Goal: Find specific page/section: Find specific page/section

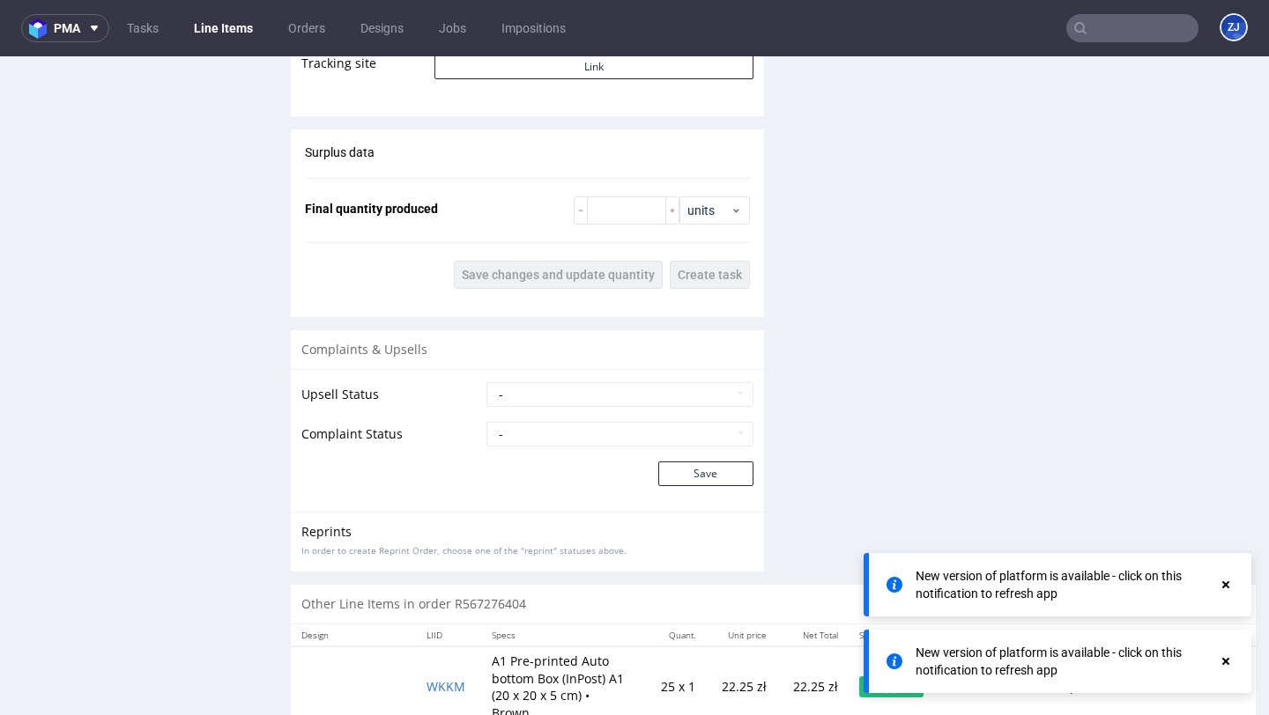
scroll to position [2191, 0]
click at [1081, 21] on input "text" at bounding box center [1132, 28] width 132 height 28
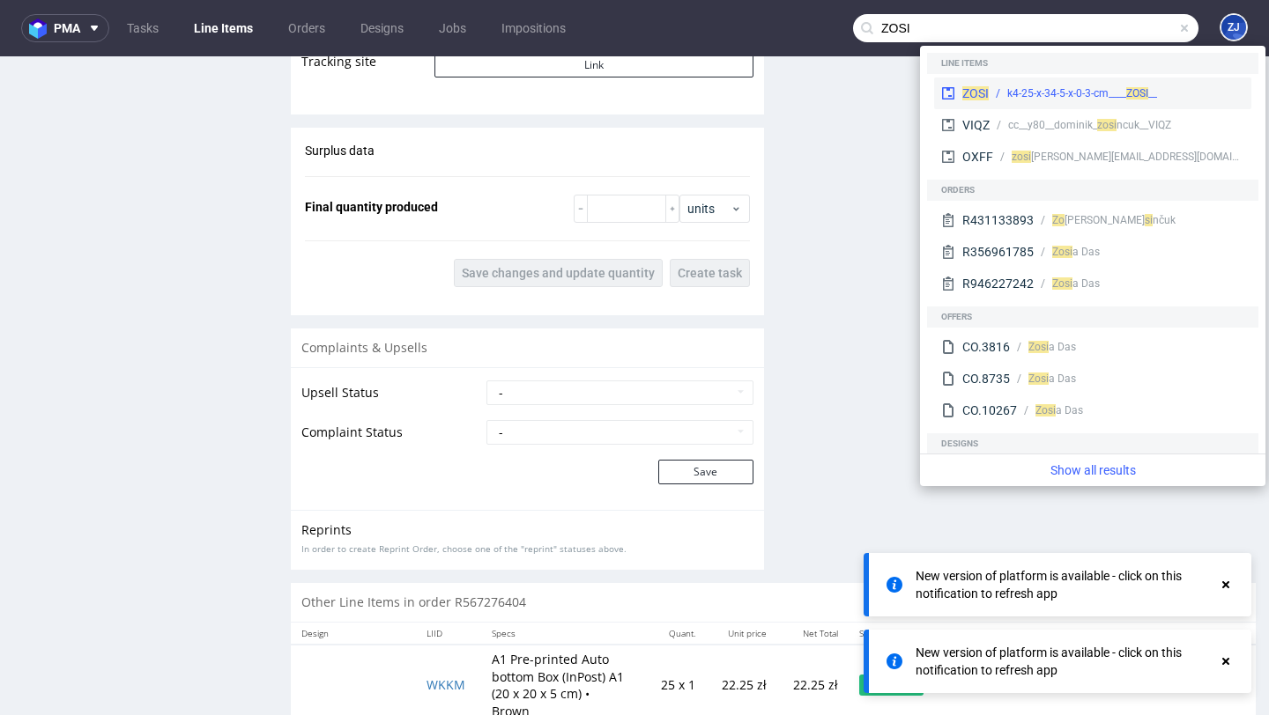
type input "ZOSI"
click at [1063, 85] on div "__k4-25-x-34-5-x-0-3-cm____ ZOSI" at bounding box center [1082, 93] width 150 height 16
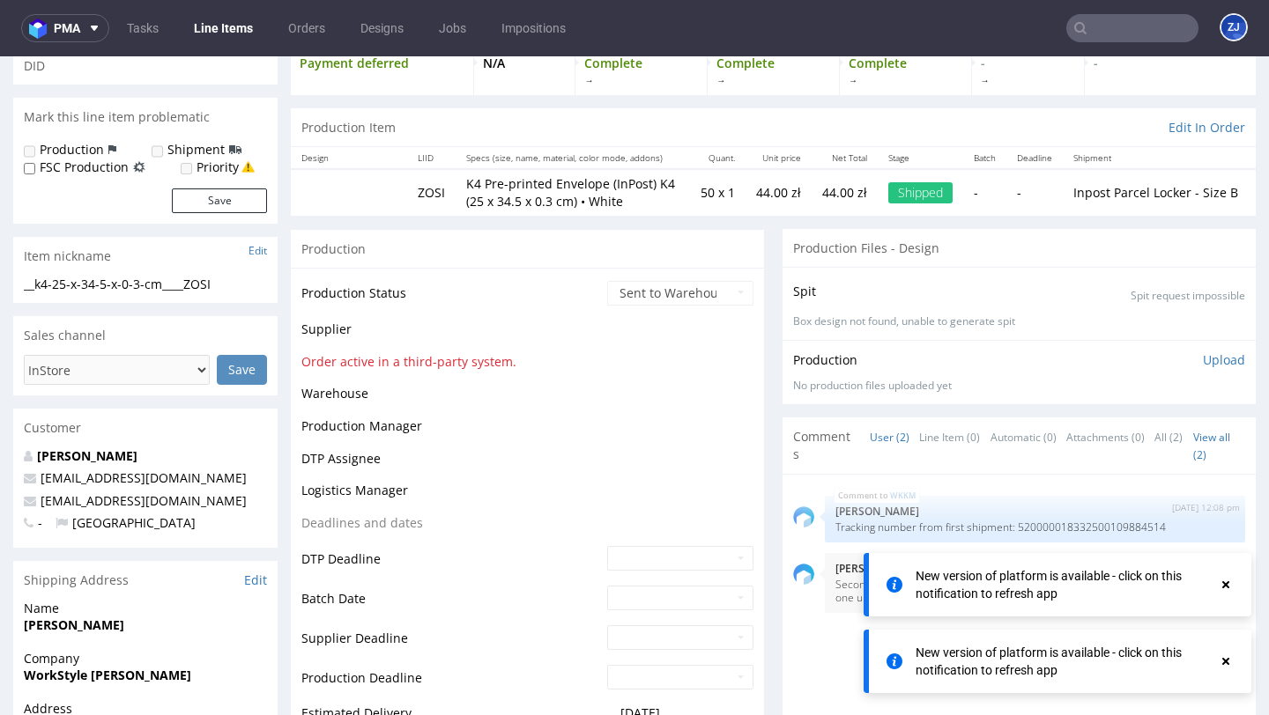
scroll to position [1363, 0]
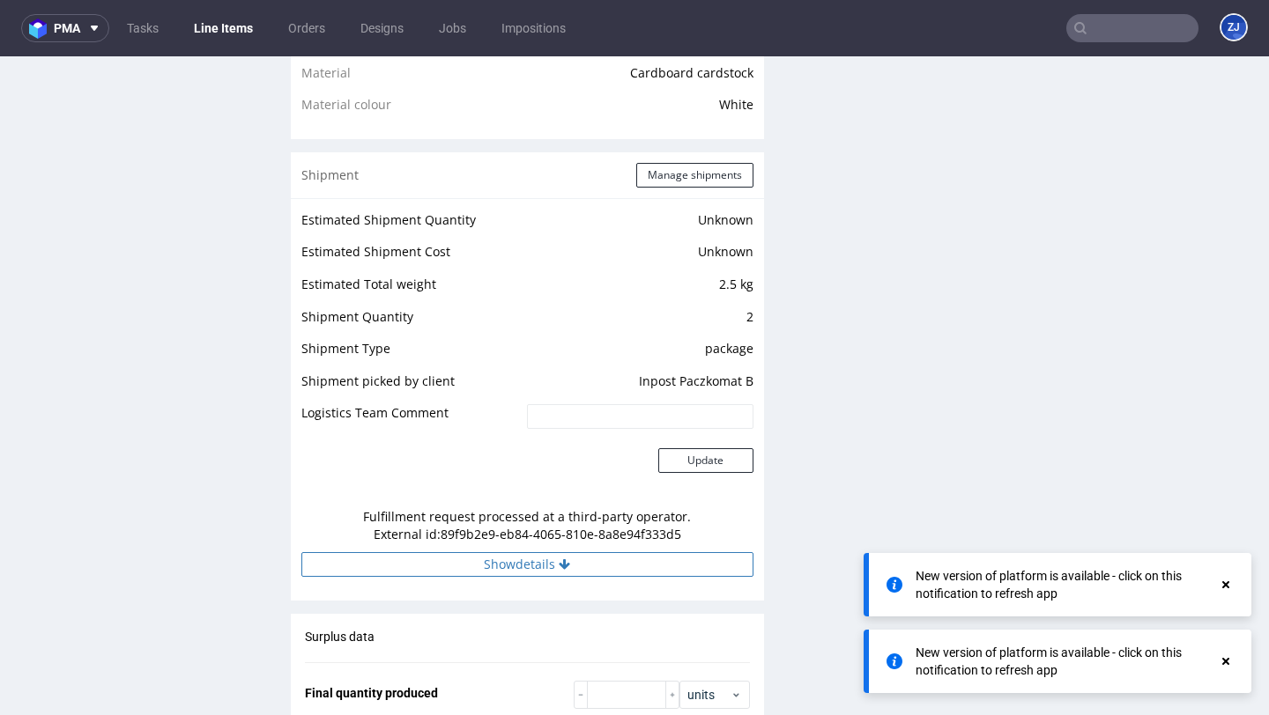
click at [646, 569] on button "Show details" at bounding box center [527, 564] width 452 height 25
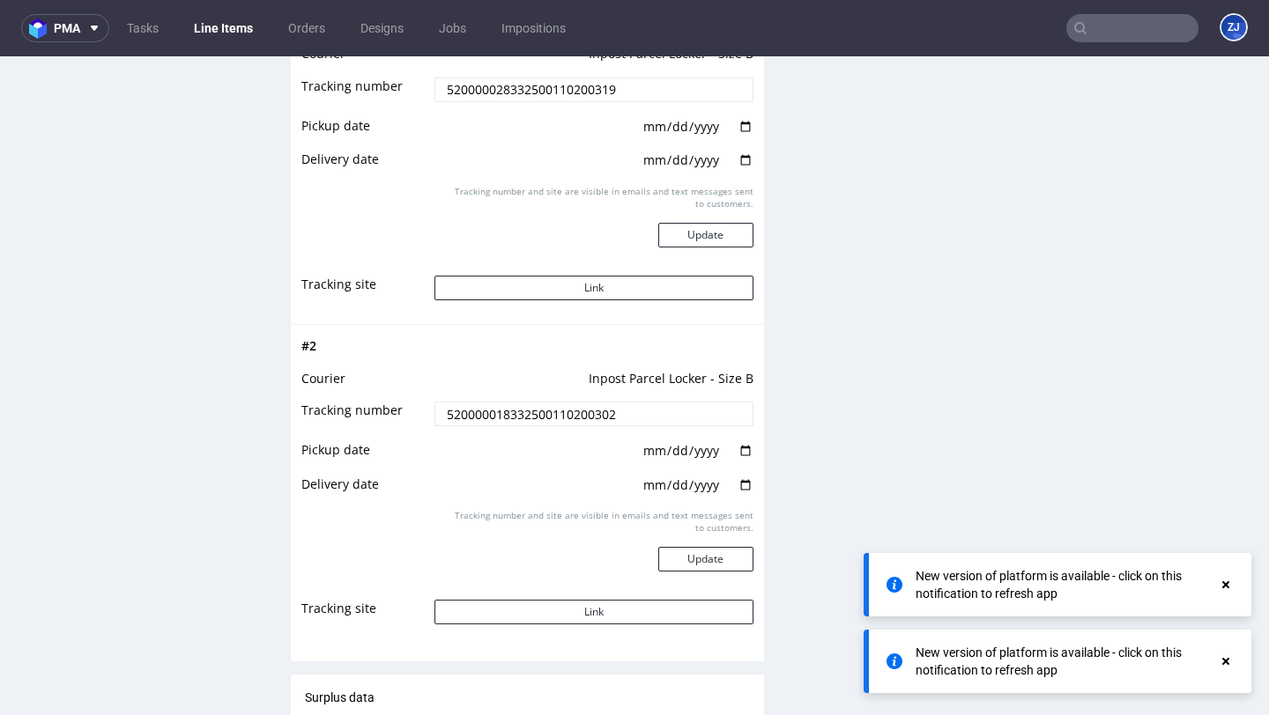
scroll to position [1985, 0]
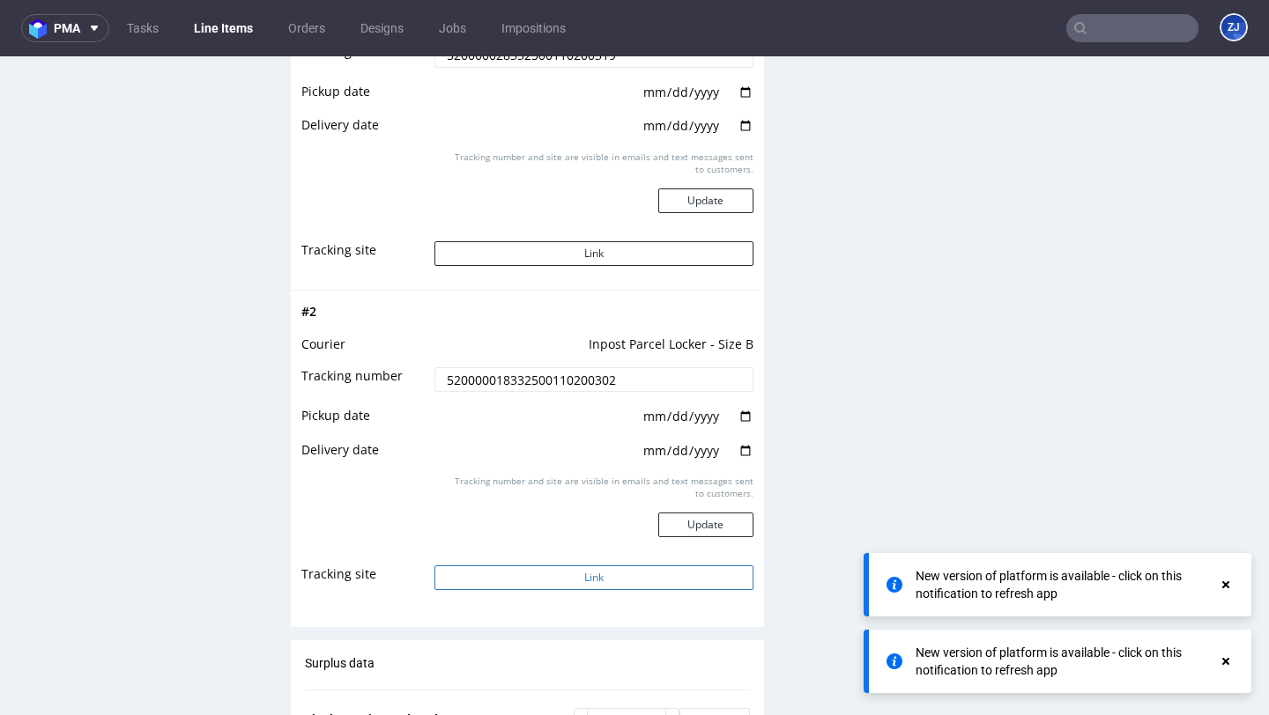
click at [647, 570] on button "Link" at bounding box center [593, 578] width 318 height 25
click at [631, 258] on button "Link" at bounding box center [593, 253] width 318 height 25
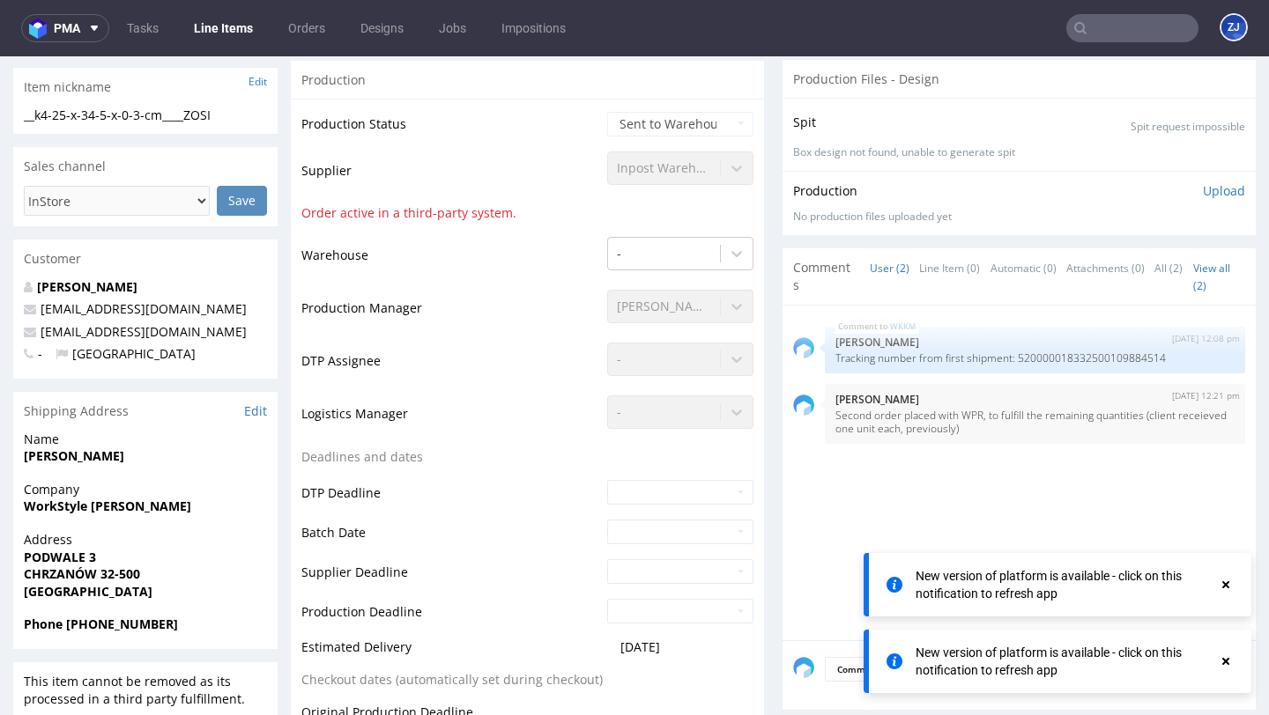
scroll to position [0, 0]
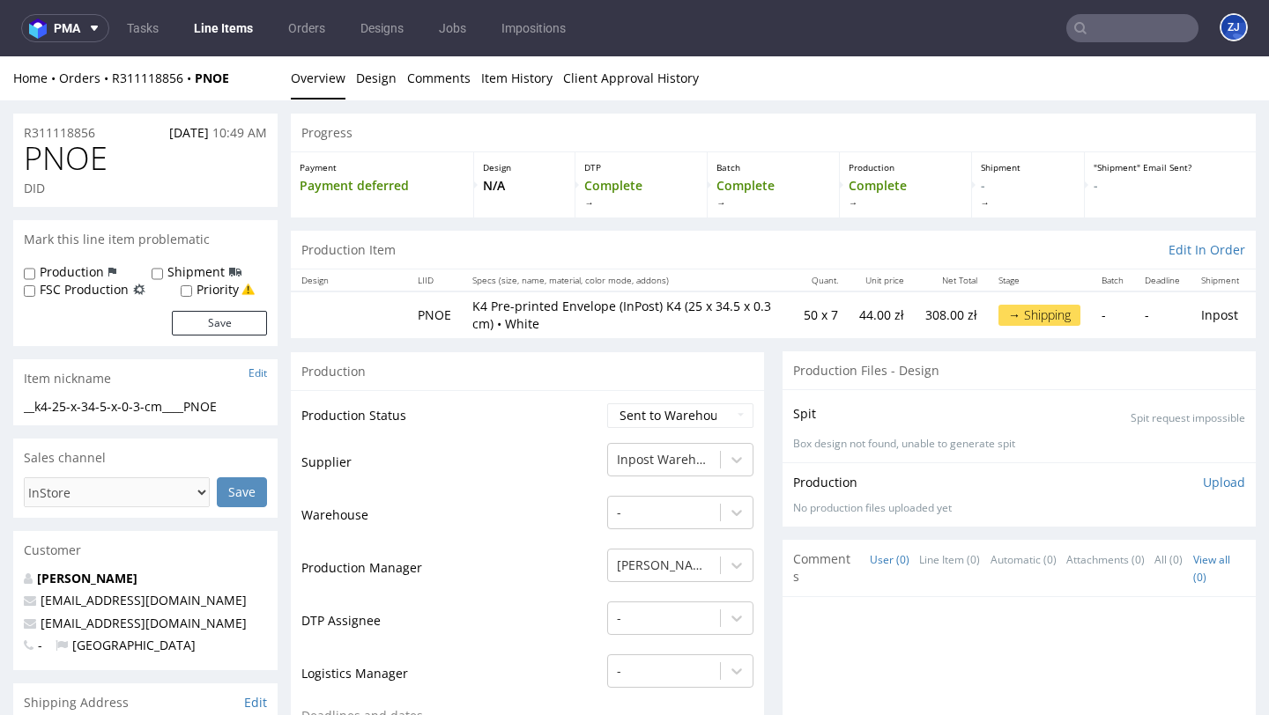
click at [78, 167] on span "PNOE" at bounding box center [66, 158] width 84 height 35
copy span "PNOE"
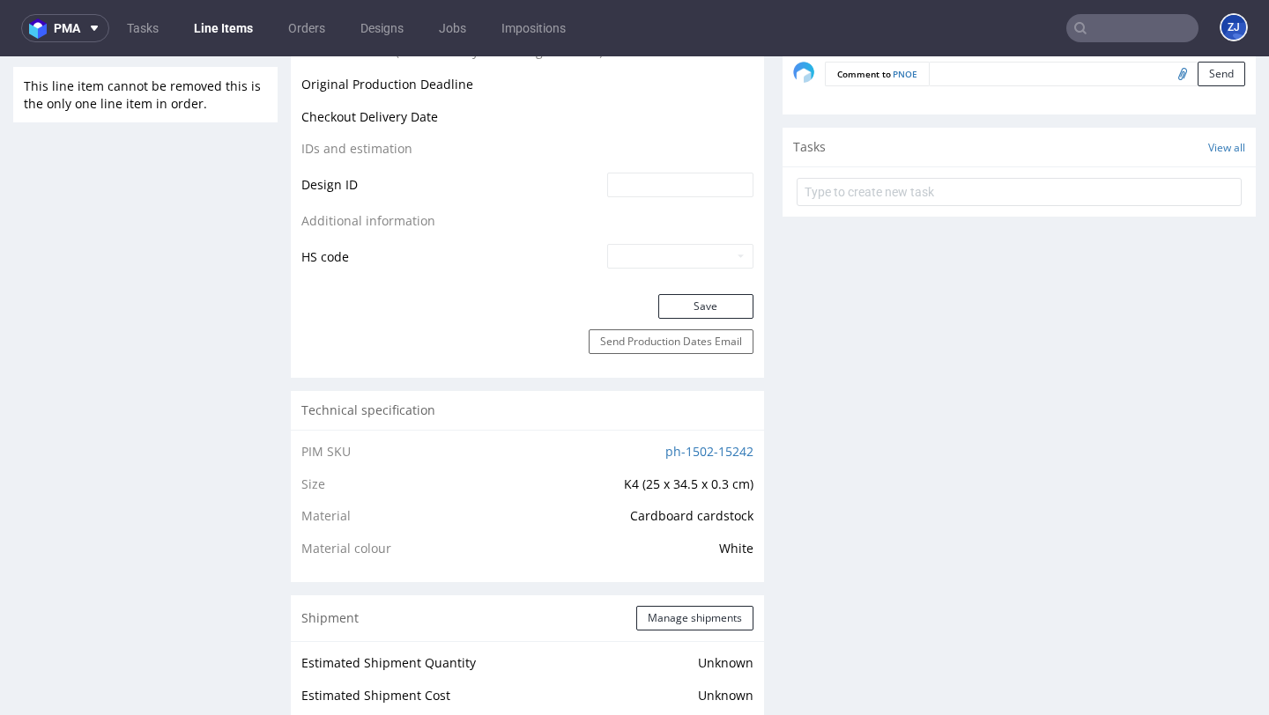
scroll to position [1340, 0]
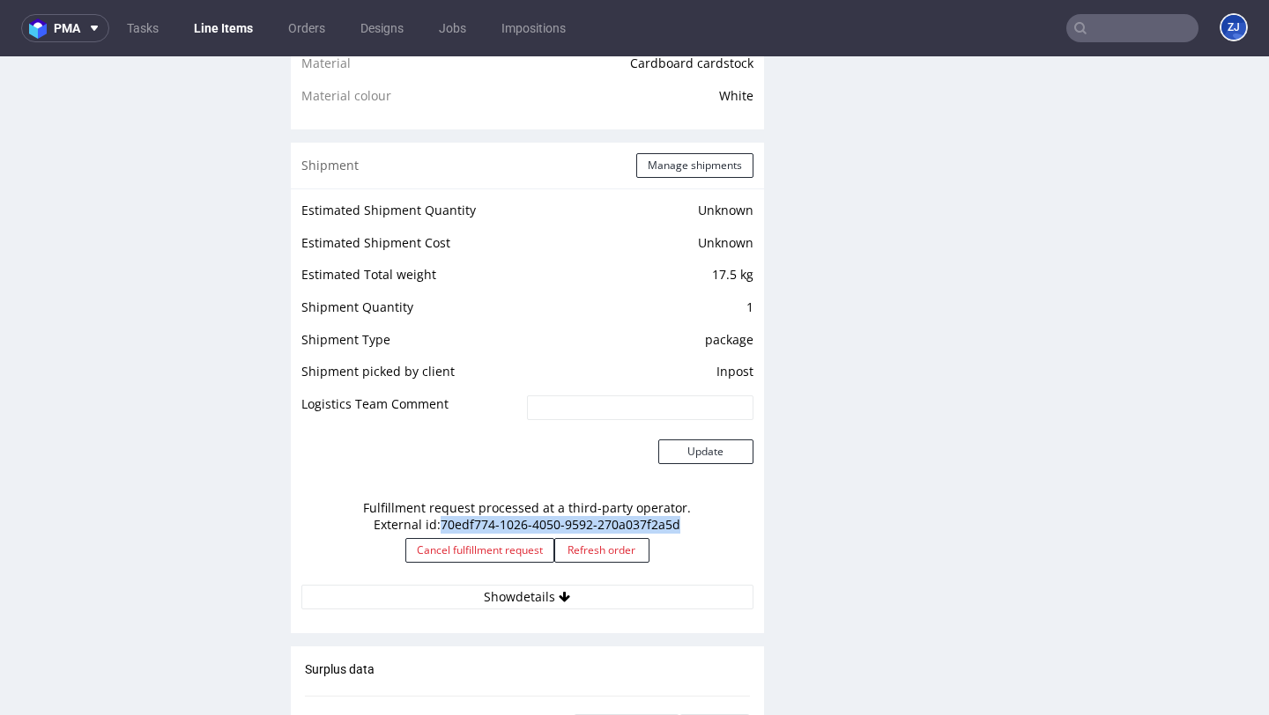
copy div "70edf774-1026-4050-9592-270a037f2a5d"
drag, startPoint x: 688, startPoint y: 525, endPoint x: 433, endPoint y: 520, distance: 255.6
click at [432, 520] on div "Fulfillment request processed at a third-party operator. External id: 70edf774-…" at bounding box center [527, 538] width 452 height 94
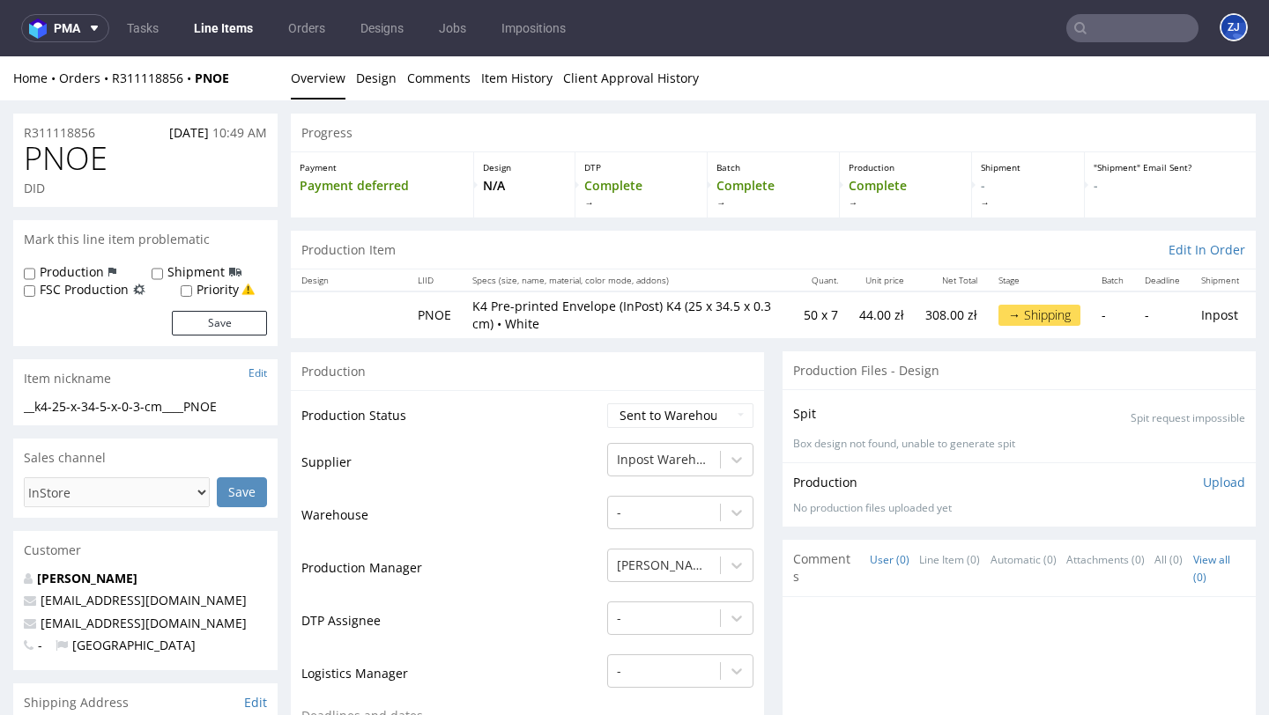
click at [69, 159] on span "PNOE" at bounding box center [66, 158] width 84 height 35
copy span "PNOE"
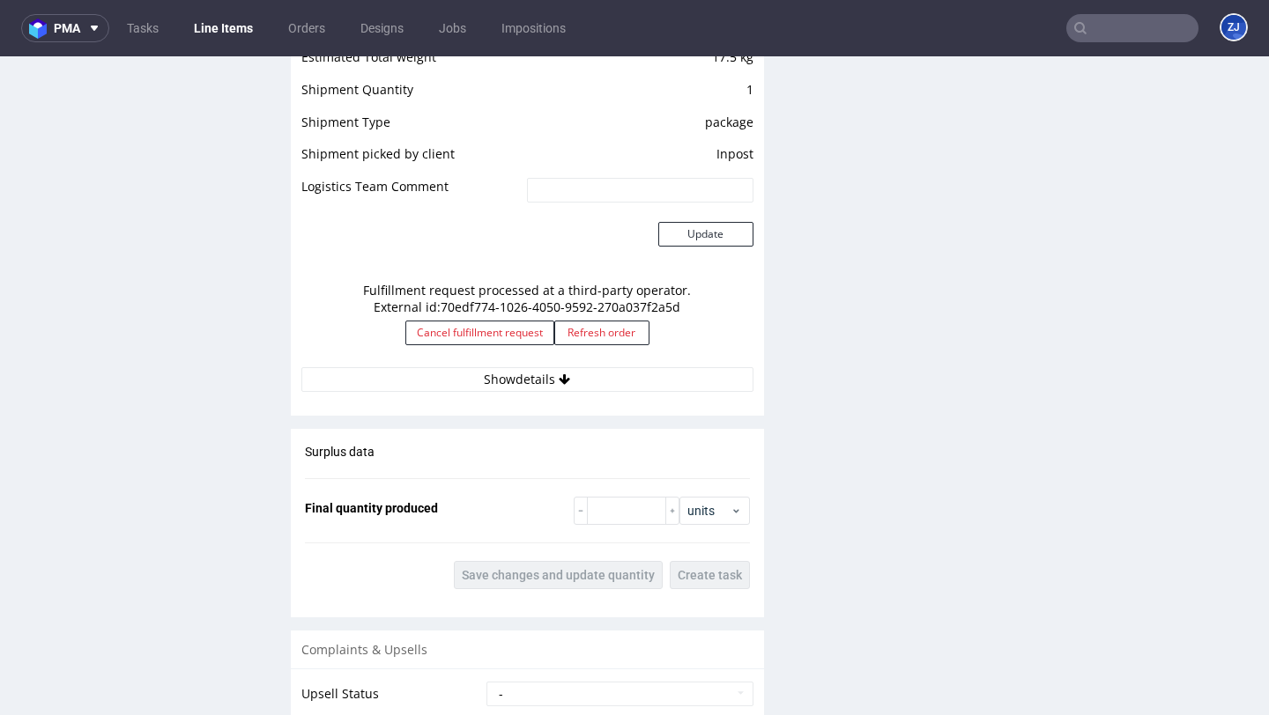
scroll to position [1654, 0]
